Goal: Task Accomplishment & Management: Complete application form

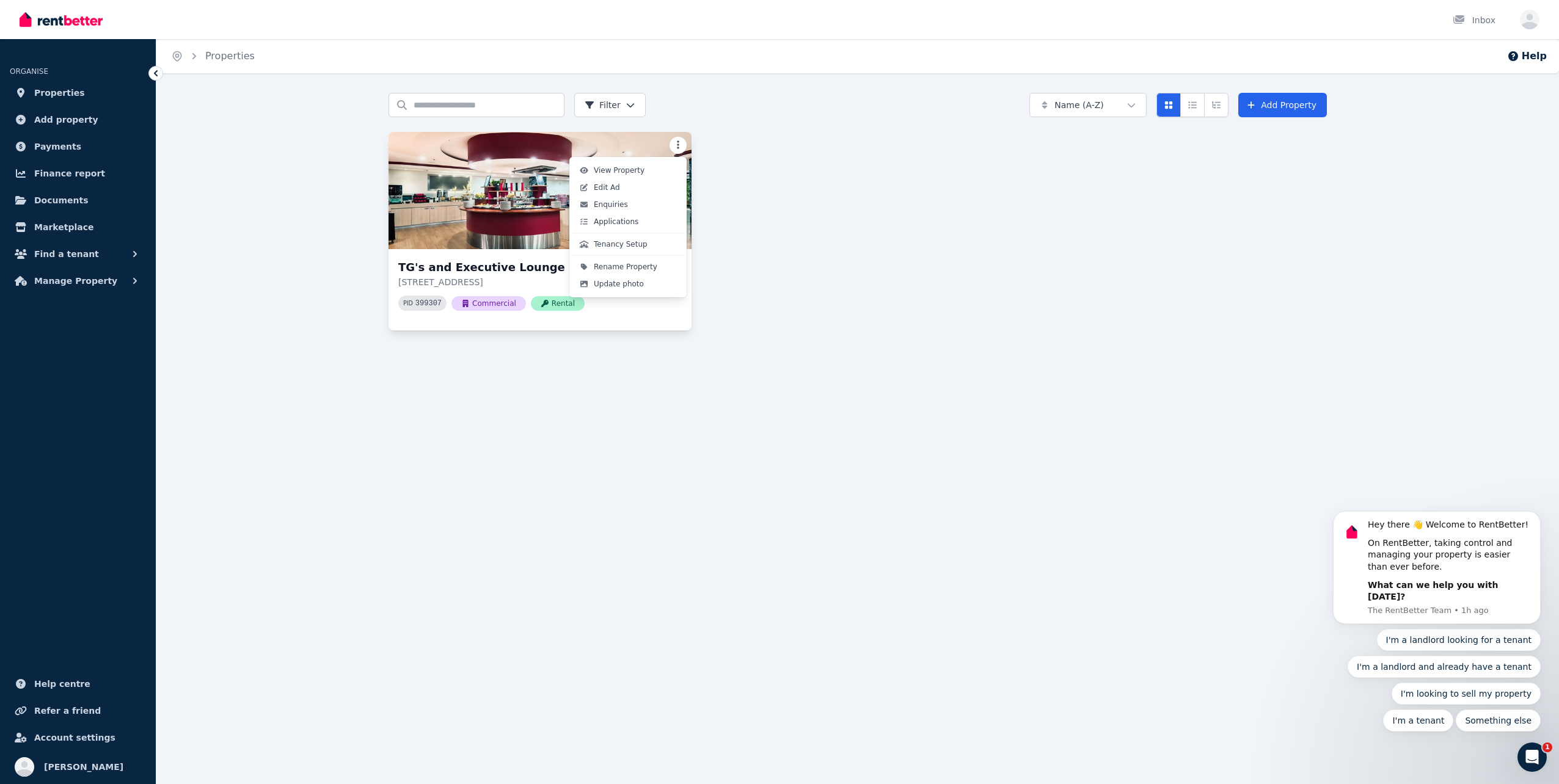
click at [683, 145] on html "Open main menu Inbox Open user menu ORGANISE Properties Add property Payments F…" at bounding box center [780, 392] width 1559 height 784
click at [556, 397] on html "Open main menu Inbox Open user menu ORGANISE Properties Add property Payments F…" at bounding box center [780, 392] width 1559 height 784
click at [75, 118] on span "Add property" at bounding box center [66, 119] width 64 height 15
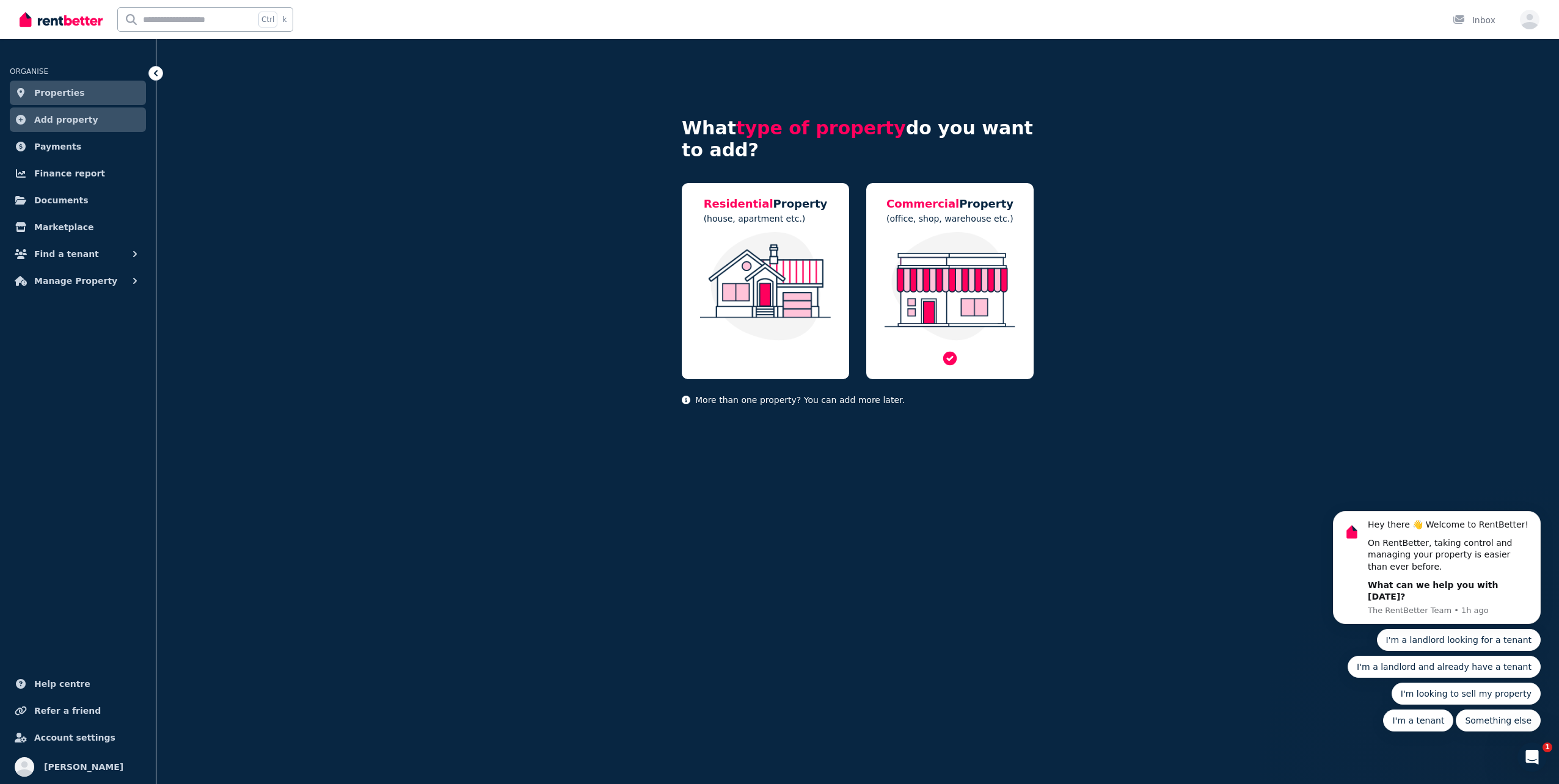
click at [1000, 300] on img at bounding box center [949, 287] width 143 height 109
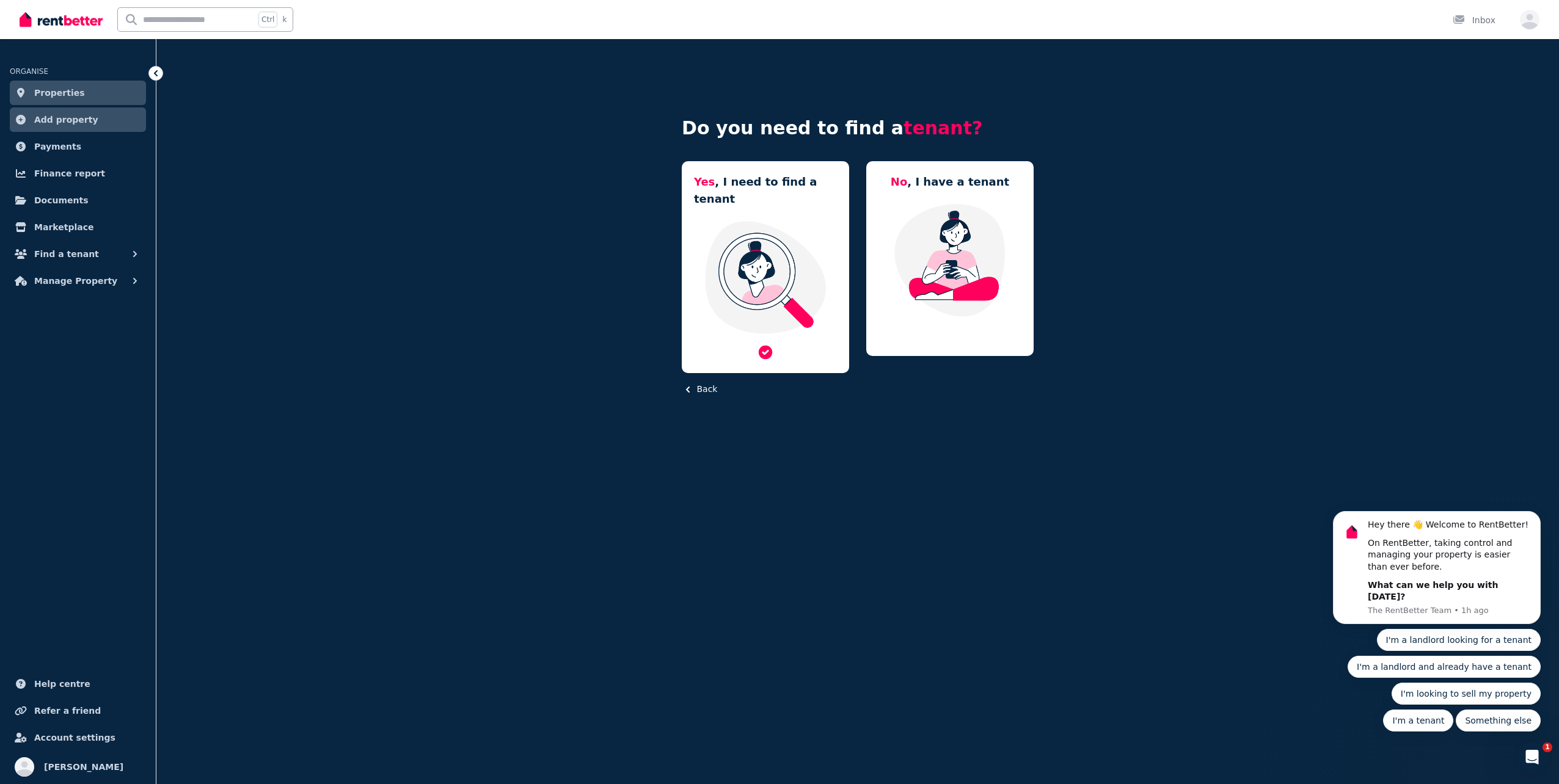
click at [787, 283] on img at bounding box center [765, 277] width 143 height 115
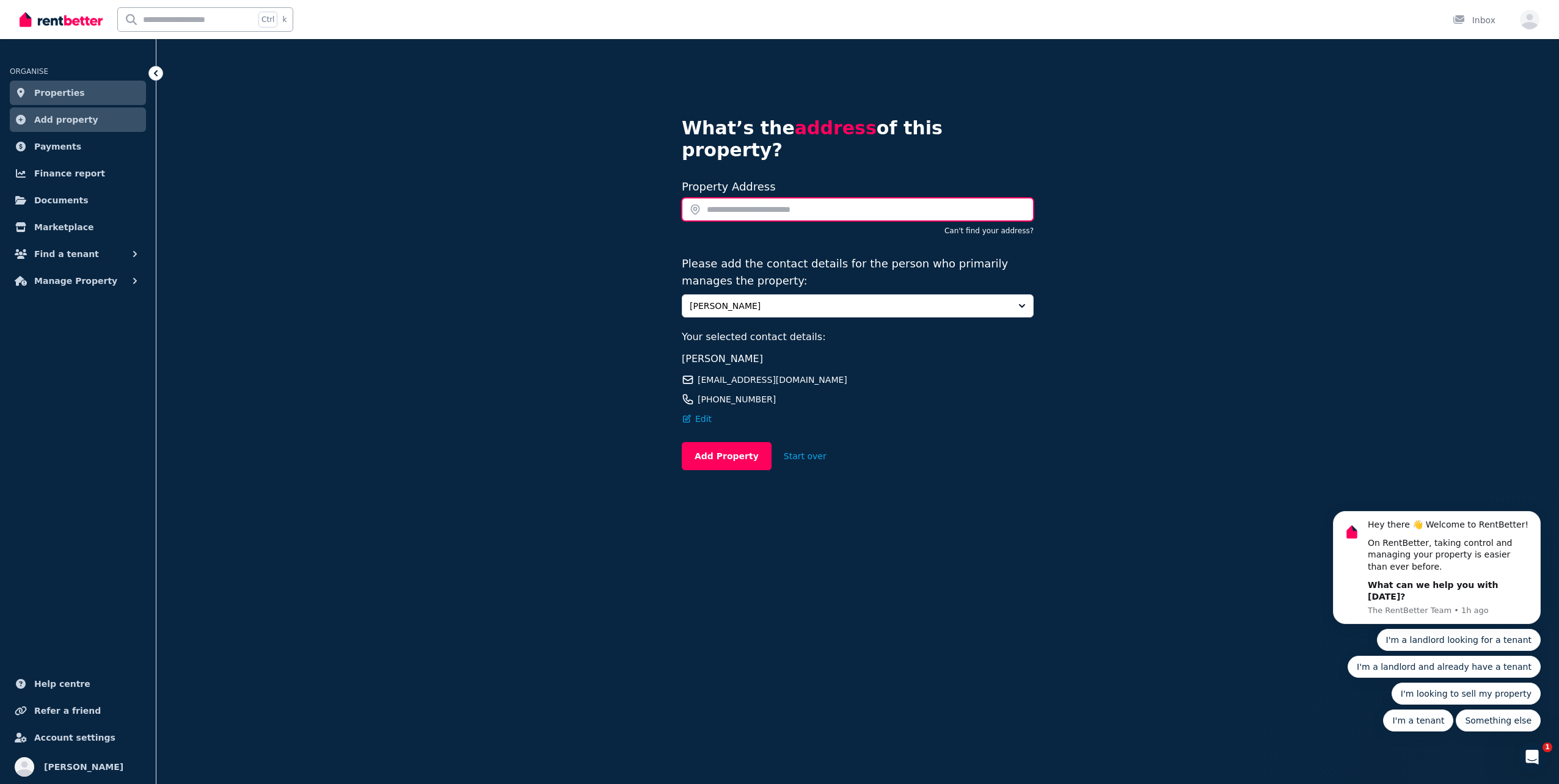
click at [768, 198] on input "text" at bounding box center [857, 209] width 352 height 23
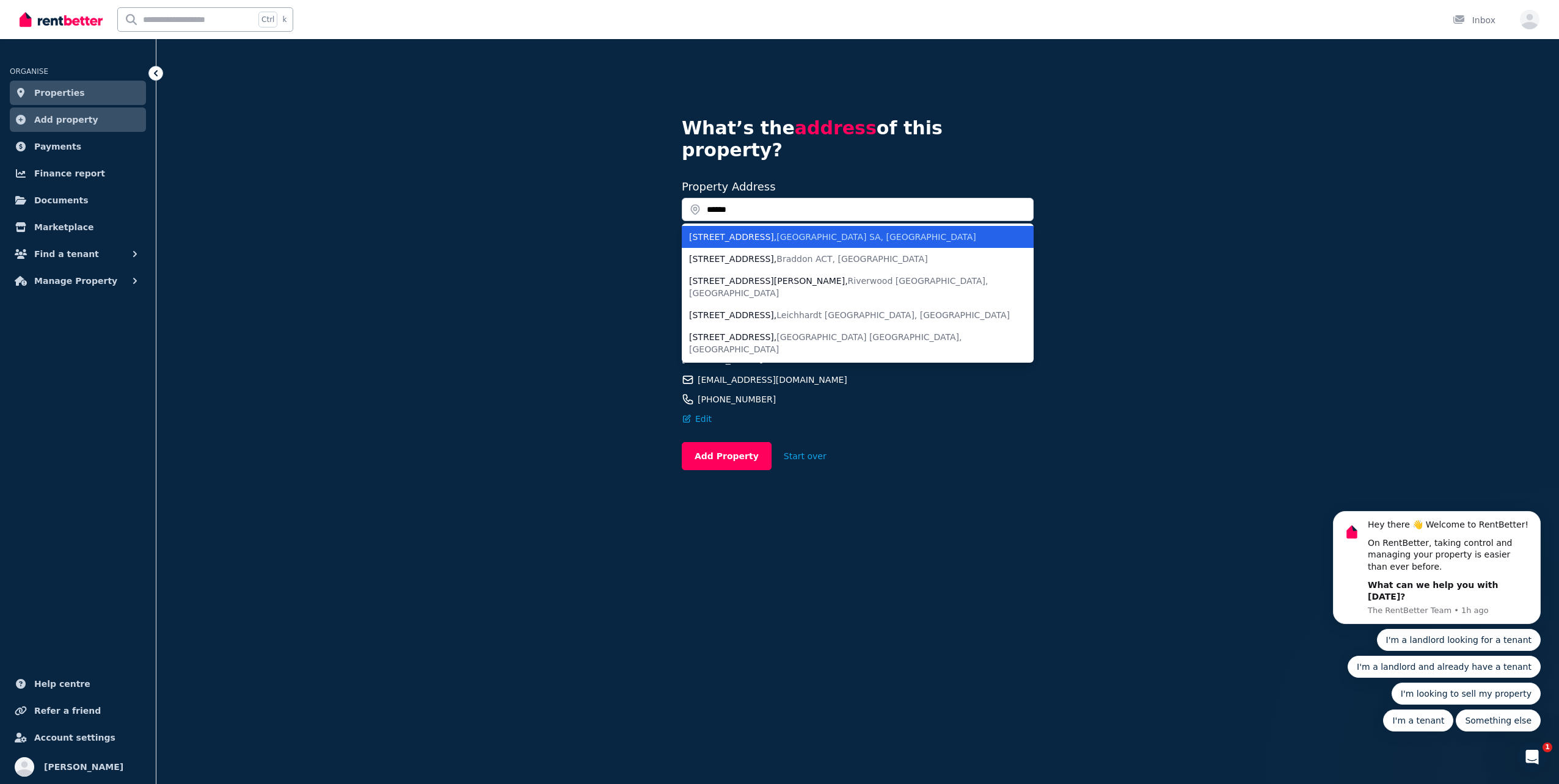
click at [751, 231] on div "[STREET_ADDRESS]" at bounding box center [851, 237] width 322 height 12
type input "**********"
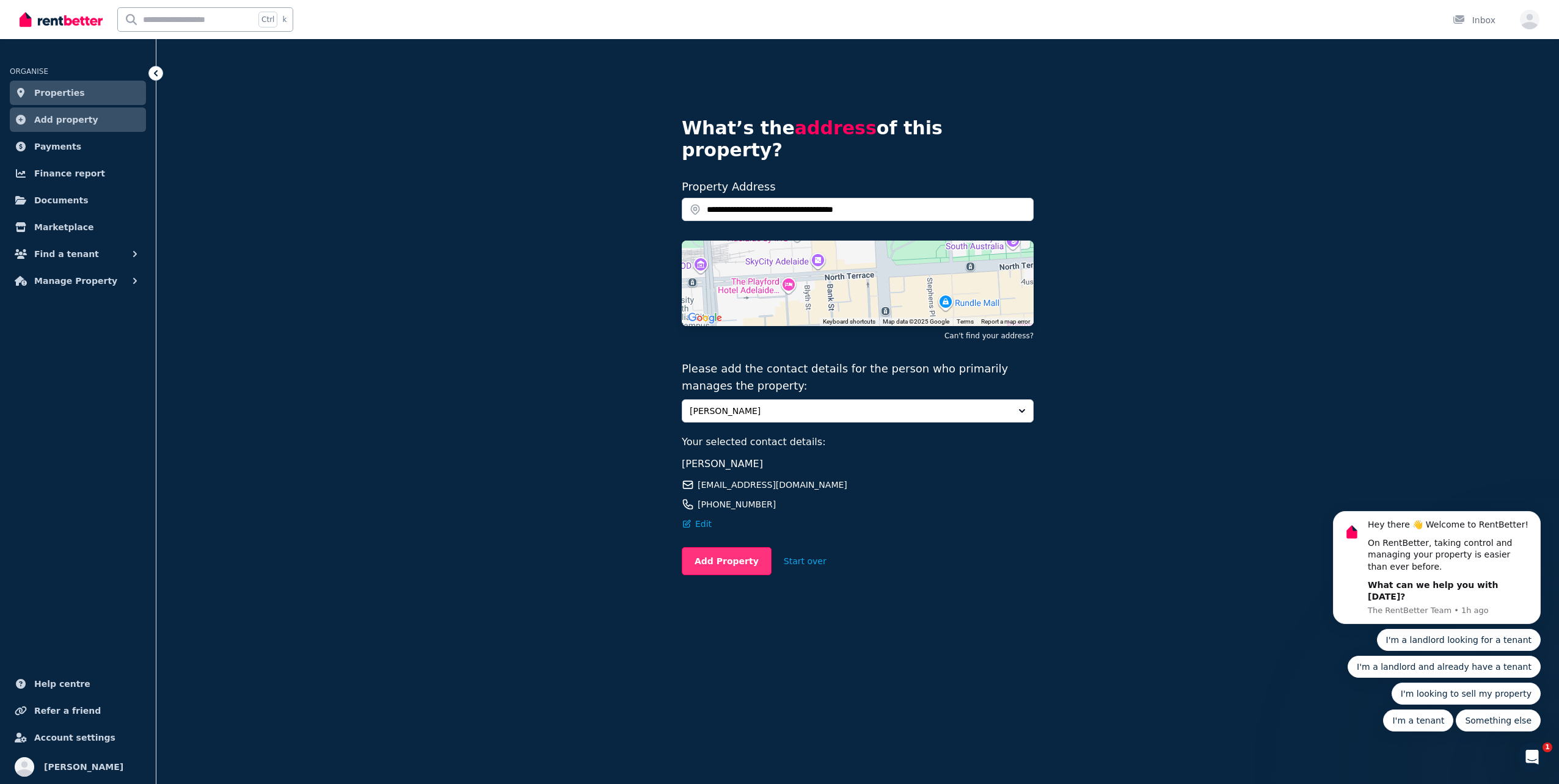
click at [733, 547] on button "Add Property" at bounding box center [726, 561] width 89 height 28
